Goal: Task Accomplishment & Management: Complete application form

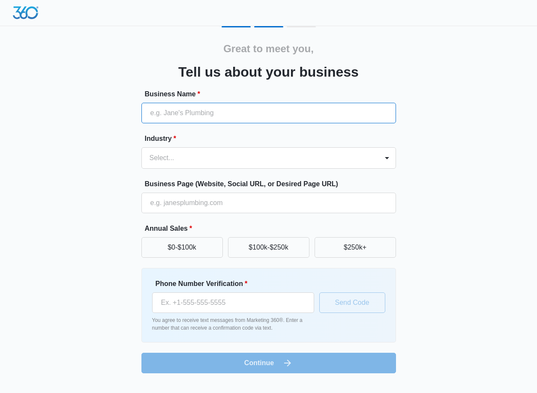
click at [204, 113] on input "Business Name *" at bounding box center [268, 113] width 255 height 21
type input "United Porte [US_STATE]"
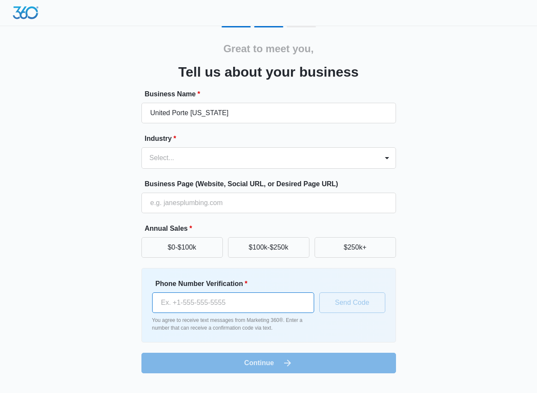
type input "[PHONE_NUMBER]"
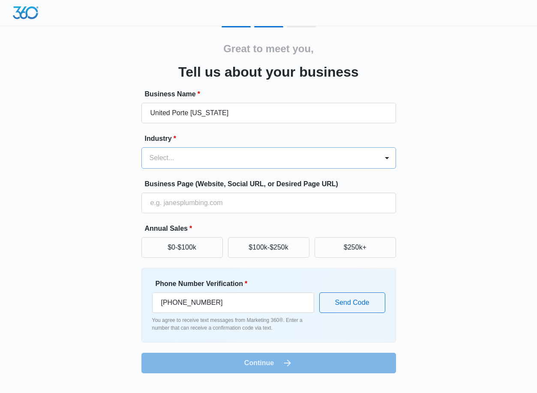
click at [201, 157] on div at bounding box center [259, 158] width 218 height 12
type input "B"
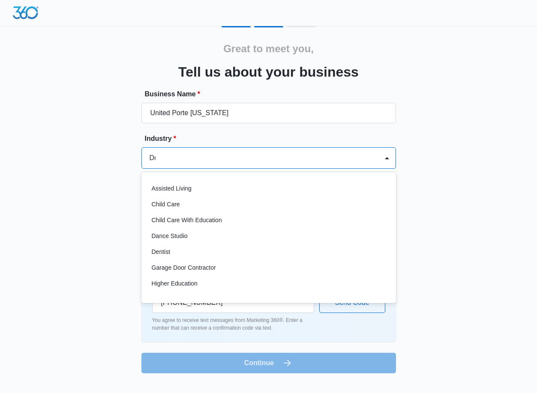
type input "Doo"
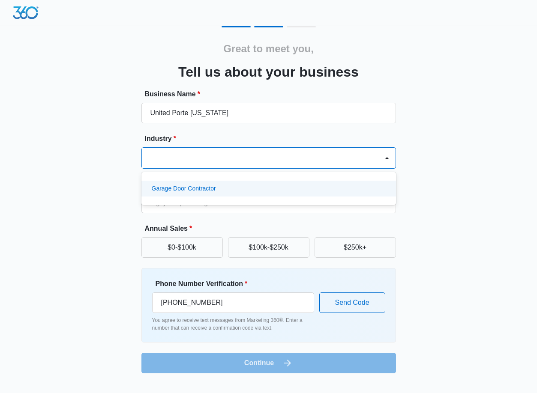
drag, startPoint x: 184, startPoint y: 157, endPoint x: 98, endPoint y: 149, distance: 86.5
click at [98, 149] on div "Great to meet you, Tell us about your business Business Name * [GEOGRAPHIC_DATA…" at bounding box center [268, 200] width 510 height 348
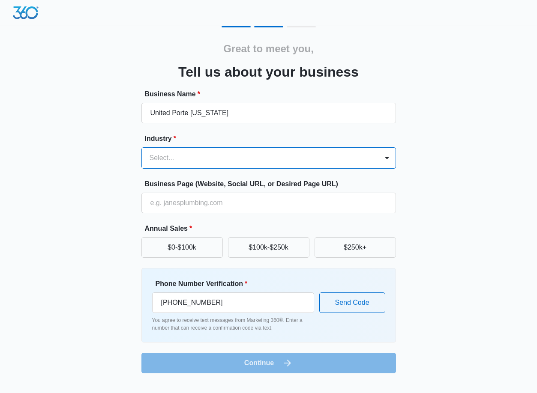
click at [175, 153] on div at bounding box center [259, 158] width 218 height 12
type input "Build"
drag, startPoint x: 183, startPoint y: 156, endPoint x: 126, endPoint y: 153, distance: 57.9
click at [126, 153] on div "Great to meet you, Tell us about your business Business Name * [GEOGRAPHIC_DATA…" at bounding box center [268, 200] width 510 height 348
click at [181, 153] on div at bounding box center [259, 158] width 218 height 12
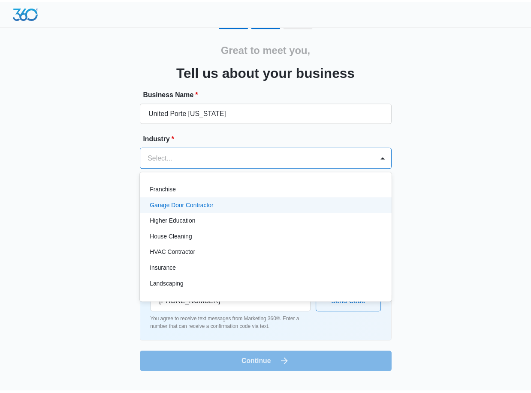
scroll to position [214, 0]
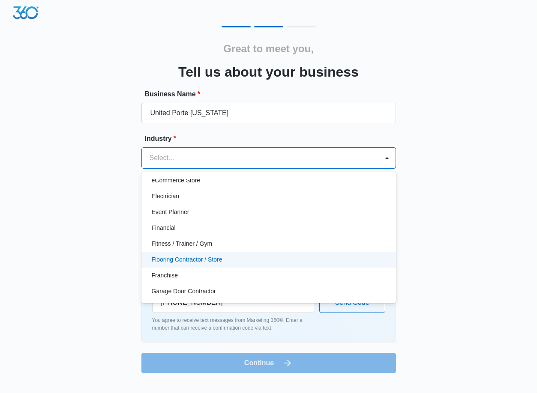
click at [211, 257] on p "Flooring Contractor / Store" at bounding box center [187, 259] width 71 height 9
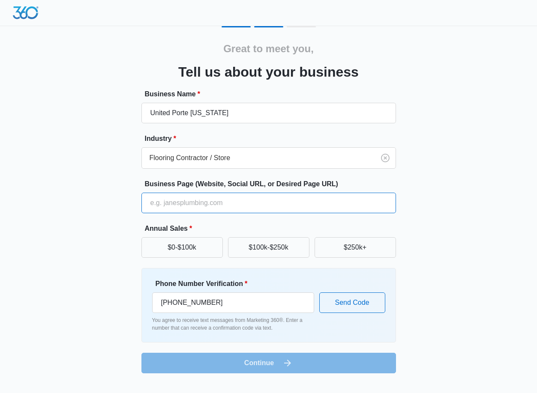
click at [188, 201] on input "Business Page (Website, Social URL, or Desired Page URL)" at bounding box center [268, 203] width 255 height 21
type input "[URL][DOMAIN_NAME]"
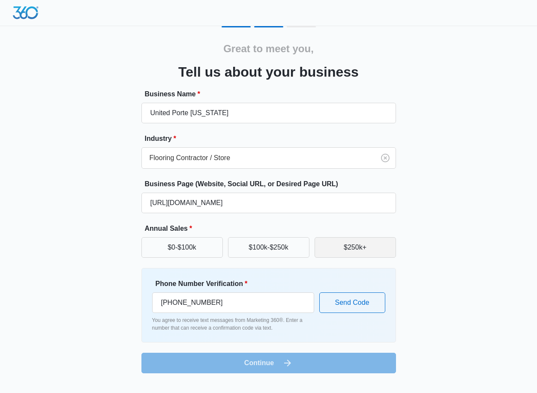
click at [349, 244] on button "$250k+" at bounding box center [355, 247] width 81 height 21
click at [276, 365] on form "Business Name * United Porte [US_STATE] Industry * Flooring Contractor / Store …" at bounding box center [268, 231] width 255 height 285
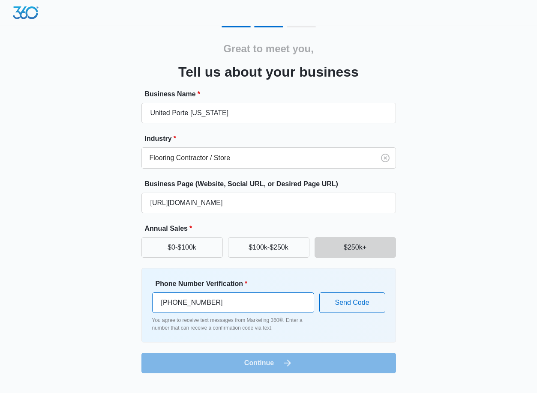
drag, startPoint x: 285, startPoint y: 306, endPoint x: 292, endPoint y: 303, distance: 7.7
click at [285, 305] on input "[PHONE_NUMBER]" at bounding box center [233, 303] width 162 height 21
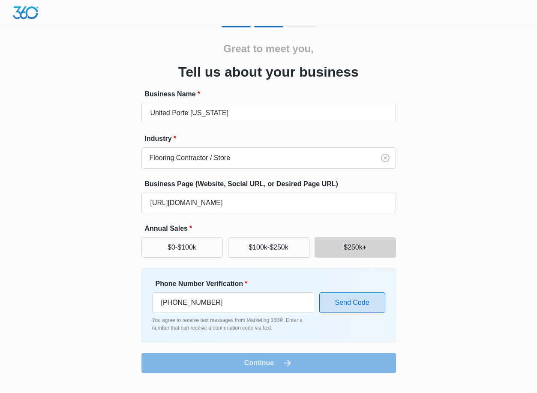
click at [352, 301] on button "Send Code" at bounding box center [352, 303] width 66 height 21
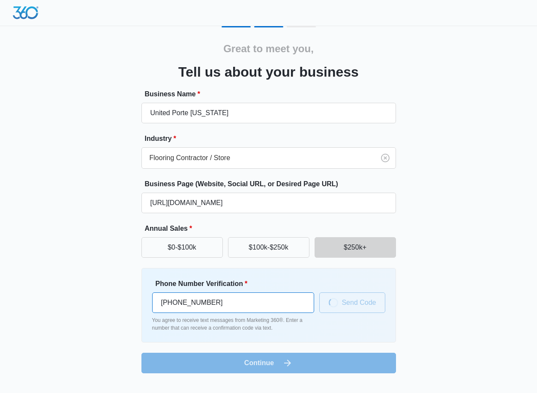
click at [260, 305] on input "[PHONE_NUMBER]" at bounding box center [233, 303] width 162 height 21
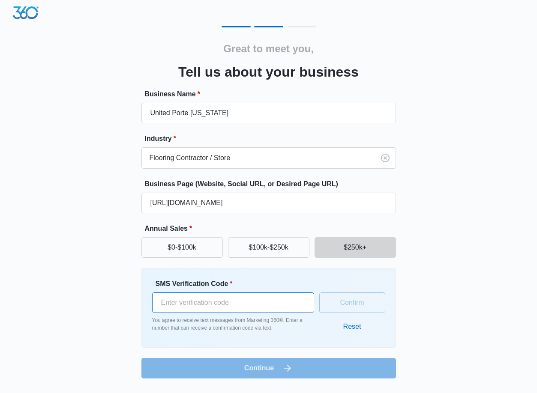
click at [269, 304] on input "SMS Verification Code *" at bounding box center [233, 303] width 162 height 21
type input "3"
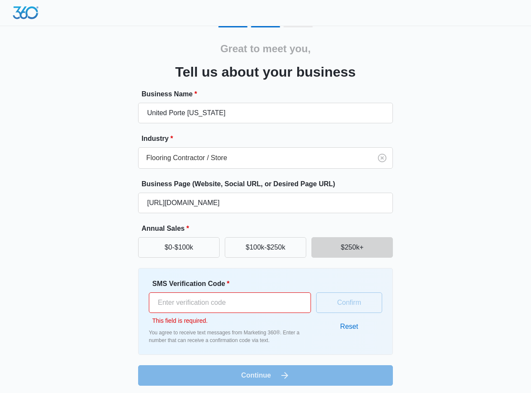
click at [387, 56] on div "Great to meet you, Tell us about your business Business Name * United Porte [US…" at bounding box center [265, 213] width 255 height 345
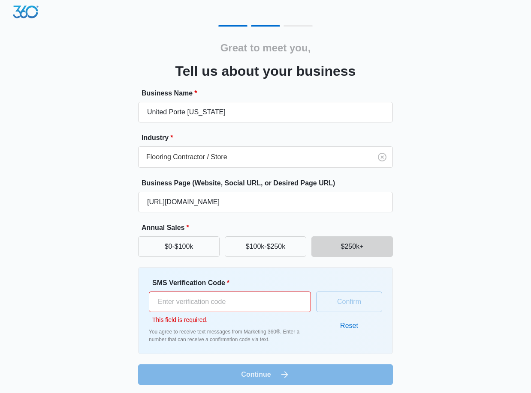
scroll to position [0, 0]
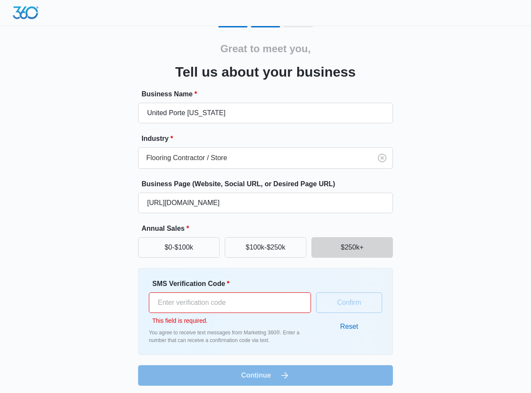
click at [19, 12] on img at bounding box center [26, 12] width 26 height 13
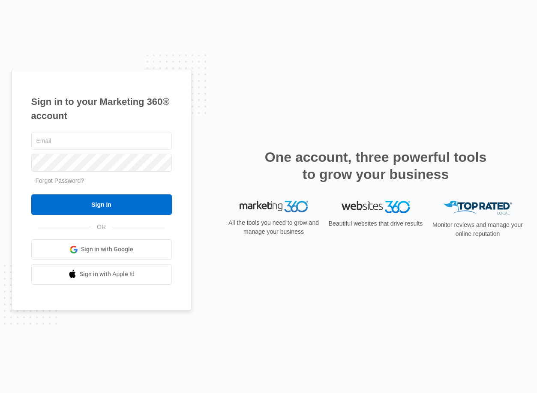
click at [91, 249] on span "Sign in with Google" at bounding box center [107, 249] width 52 height 9
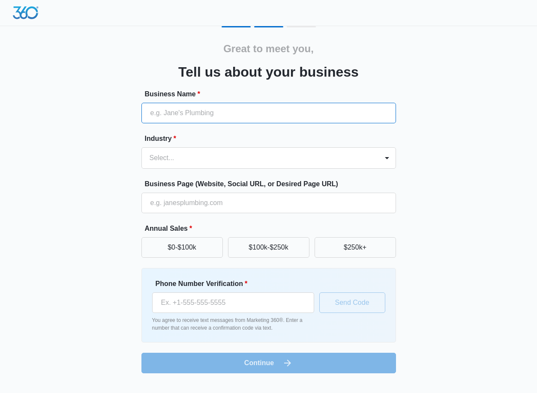
click at [208, 106] on input "Business Name *" at bounding box center [268, 113] width 255 height 21
type input "United Porte [US_STATE]"
type input "[PHONE_NUMBER]"
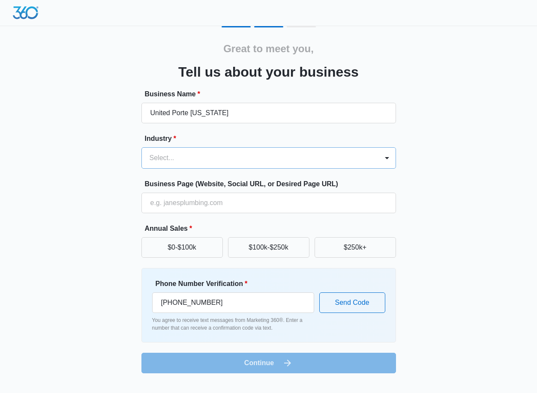
click at [207, 163] on div at bounding box center [259, 158] width 218 height 12
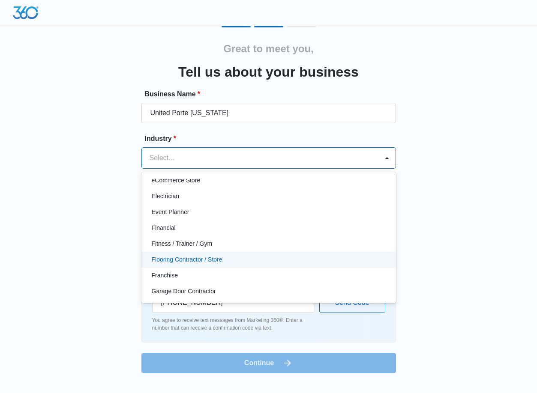
scroll to position [257, 0]
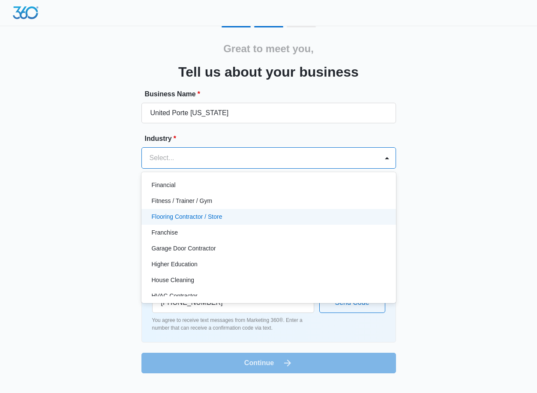
click at [191, 219] on p "Flooring Contractor / Store" at bounding box center [187, 217] width 71 height 9
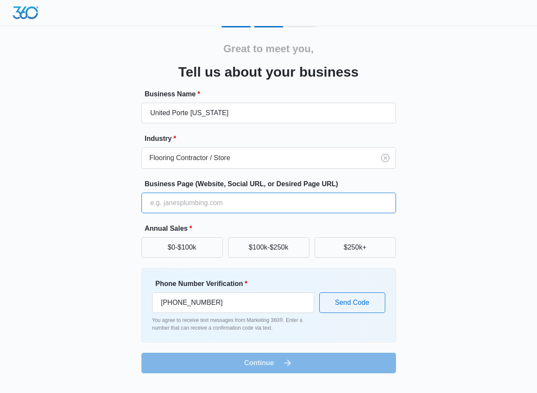
click at [183, 201] on input "Business Page (Website, Social URL, or Desired Page URL)" at bounding box center [268, 203] width 255 height 21
type input "https://unitedporte.us/"
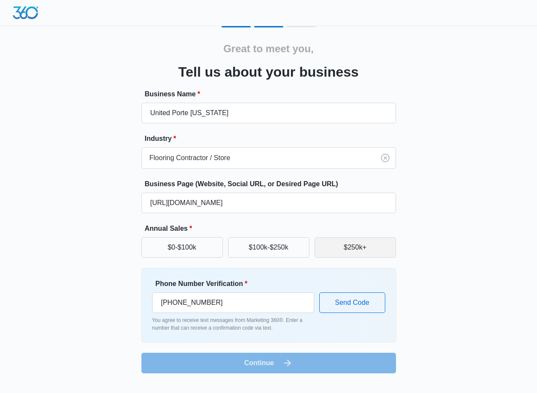
click at [354, 248] on button "$250k+" at bounding box center [355, 247] width 81 height 21
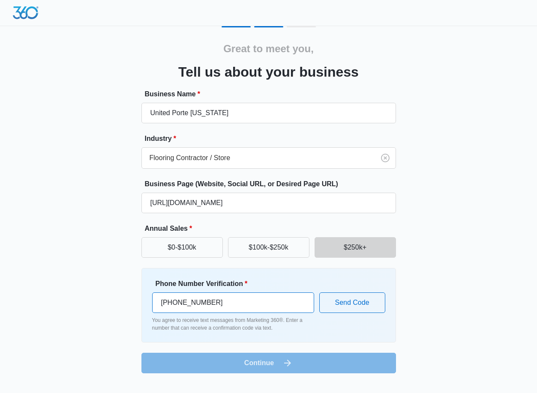
click at [265, 300] on input "(480) 573-9929" at bounding box center [233, 303] width 162 height 21
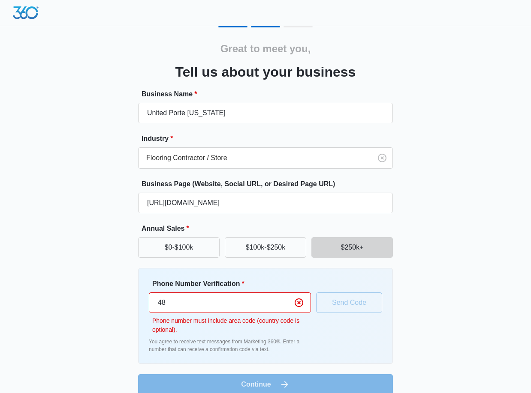
type input "4"
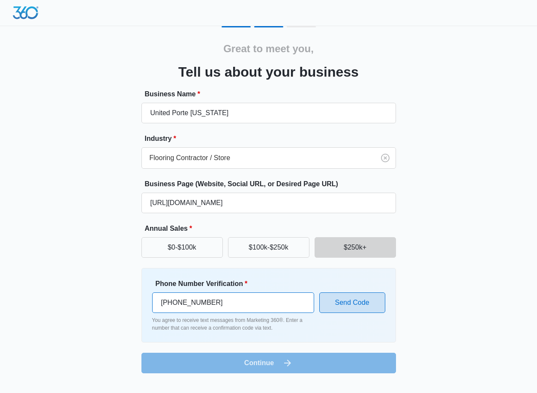
type input "(332) 322-8091"
click at [382, 311] on button "Send Code" at bounding box center [352, 303] width 66 height 21
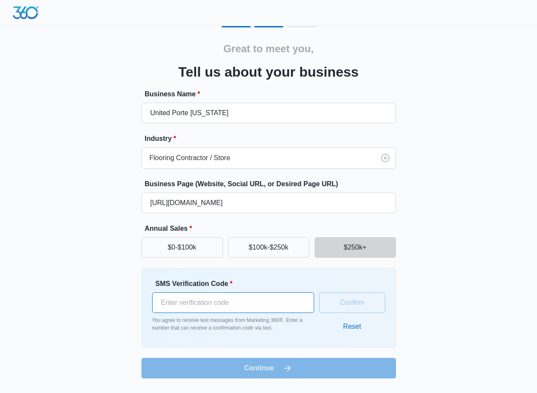
click at [260, 303] on input "SMS Verification Code *" at bounding box center [233, 303] width 162 height 21
type input "369629"
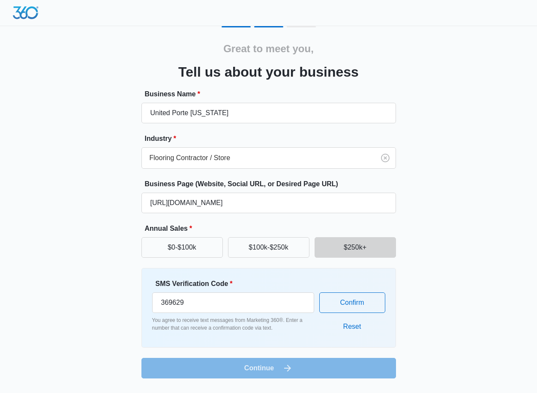
click at [267, 363] on form "Business Name * United Porte Arizona Industry * Flooring Contractor / Store Bus…" at bounding box center [268, 234] width 255 height 290
click at [417, 326] on div "Great to meet you, Tell us about your business Business Name * United Porte Ari…" at bounding box center [268, 202] width 510 height 353
click at [222, 207] on input "https://unitedporte.us/" at bounding box center [268, 203] width 255 height 21
click at [246, 153] on div at bounding box center [257, 158] width 214 height 12
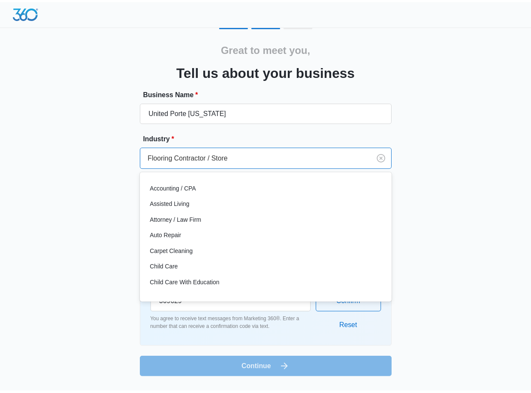
scroll to position [192, 0]
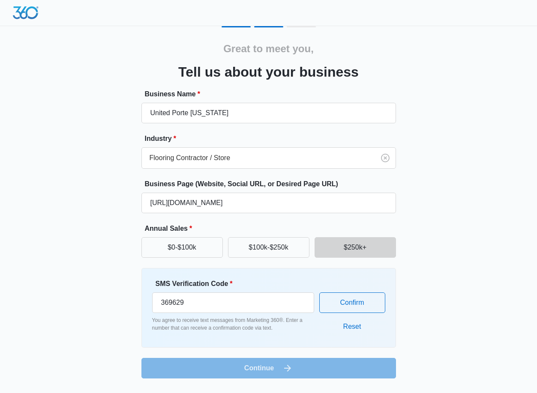
click at [459, 153] on div "Great to meet you, Tell us about your business Business Name * United Porte Ari…" at bounding box center [268, 202] width 510 height 353
click at [294, 121] on input "United Porte Arizona" at bounding box center [268, 113] width 255 height 21
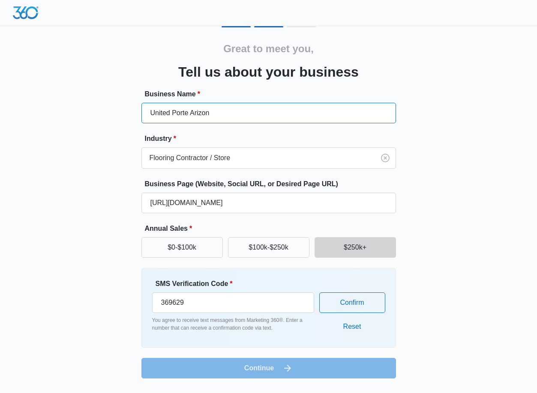
type input "United Porte Arizona"
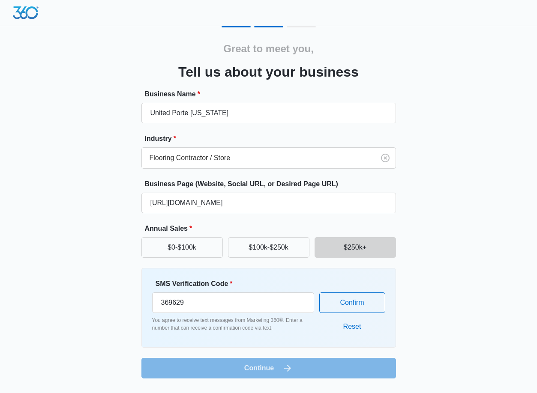
click at [469, 128] on div "Great to meet you, Tell us about your business Business Name * United Porte Ari…" at bounding box center [268, 202] width 510 height 353
click at [238, 202] on input "https://unitedporte.us/" at bounding box center [268, 203] width 255 height 21
type input "https://unitedporte.us"
click at [518, 200] on div "Great to meet you, Tell us about your business Business Name * United Porte Ari…" at bounding box center [268, 202] width 510 height 353
click at [280, 370] on form "Business Name * United Porte Arizona Industry * Flooring Contractor / Store Bus…" at bounding box center [268, 234] width 255 height 290
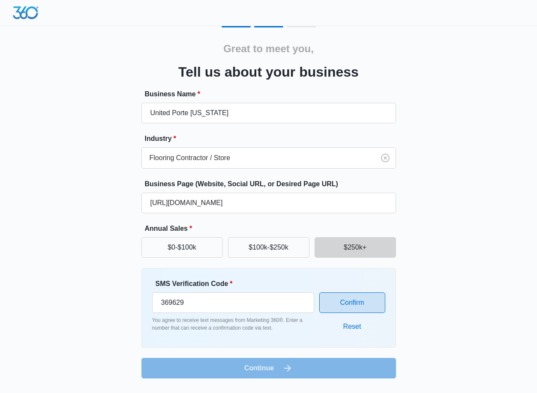
click at [343, 310] on button "Confirm" at bounding box center [352, 303] width 66 height 21
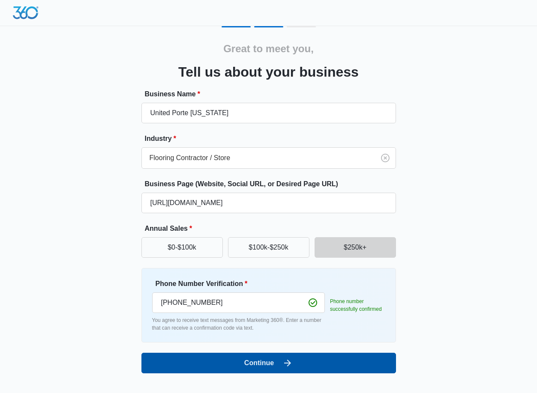
click at [293, 356] on button "Continue" at bounding box center [268, 363] width 255 height 21
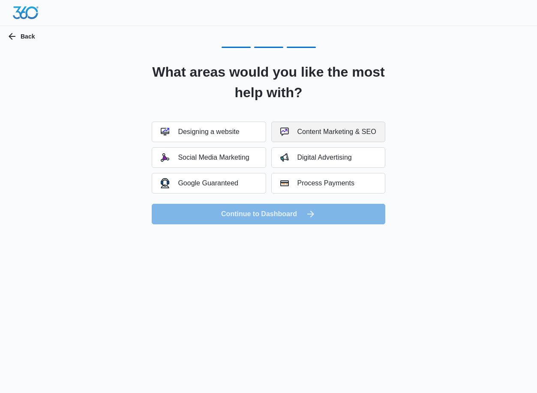
click at [320, 137] on button "Content Marketing & SEO" at bounding box center [328, 132] width 114 height 21
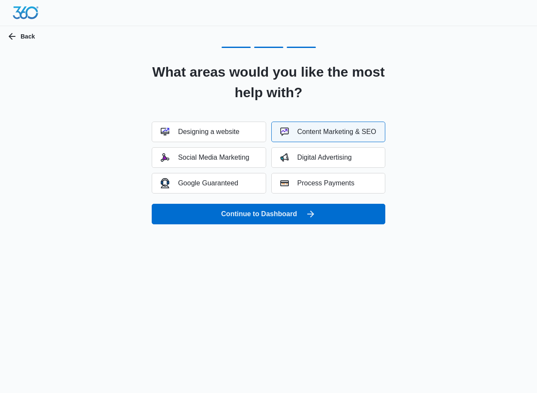
click at [268, 225] on div "What areas would you like the most help with? Designing a website Content Marke…" at bounding box center [268, 141] width 510 height 188
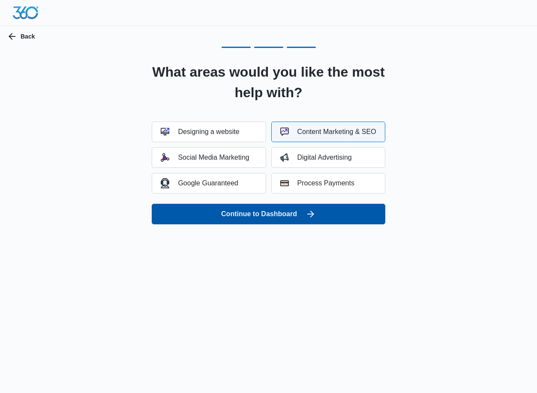
click at [263, 218] on button "Continue to Dashboard" at bounding box center [268, 214] width 233 height 21
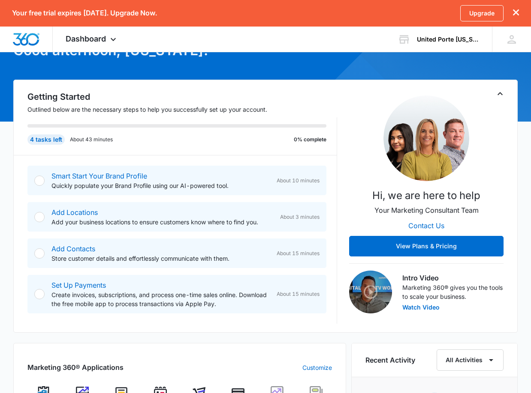
scroll to position [43, 0]
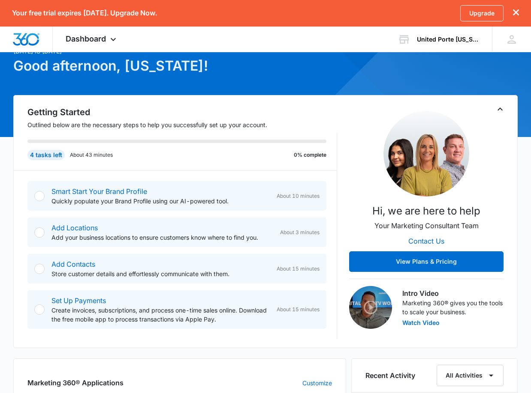
click at [40, 195] on div at bounding box center [39, 196] width 10 height 10
drag, startPoint x: 78, startPoint y: 192, endPoint x: 100, endPoint y: 192, distance: 21.9
click at [79, 192] on link "Smart Start Your Brand Profile" at bounding box center [99, 191] width 96 height 9
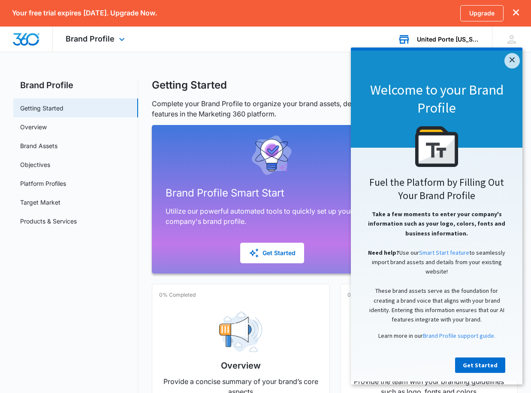
click at [445, 37] on div "United Porte Arizona" at bounding box center [448, 39] width 63 height 7
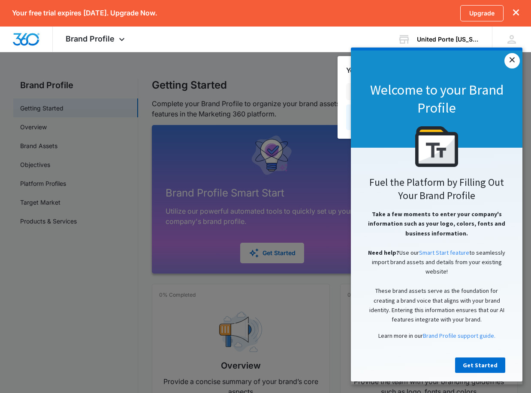
click at [513, 61] on link "×" at bounding box center [511, 60] width 15 height 15
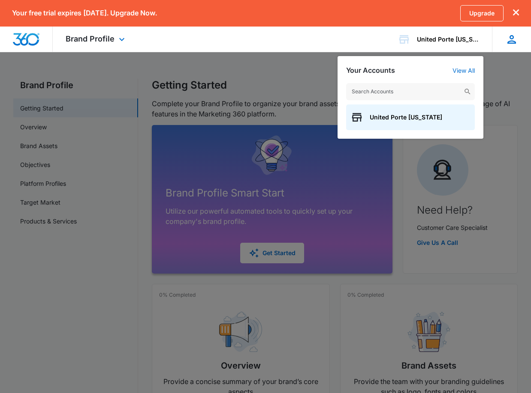
click at [508, 41] on div at bounding box center [511, 39] width 13 height 13
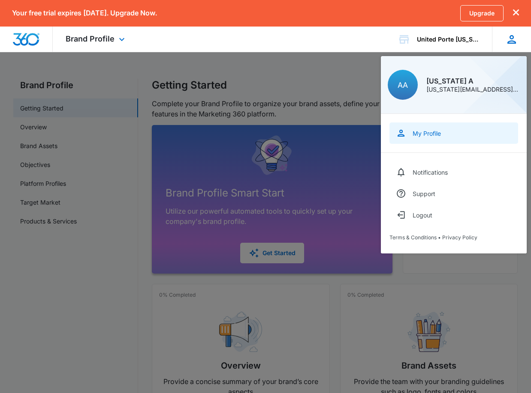
click at [429, 130] on div "My Profile" at bounding box center [426, 133] width 28 height 7
